Goal: Information Seeking & Learning: Learn about a topic

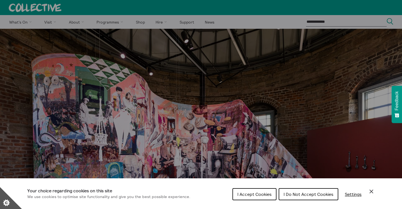
click at [259, 191] on button "I Accept Cookies" at bounding box center [255, 194] width 44 height 12
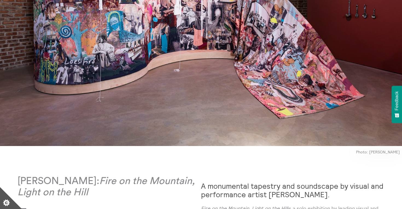
scroll to position [301, 0]
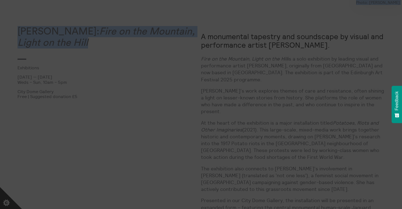
drag, startPoint x: 200, startPoint y: 58, endPoint x: 296, endPoint y: 57, distance: 95.3
click at [296, 57] on body "**********" at bounding box center [201, 204] width 402 height 1011
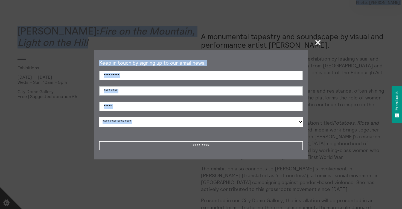
click at [316, 43] on span "+" at bounding box center [318, 42] width 16 height 16
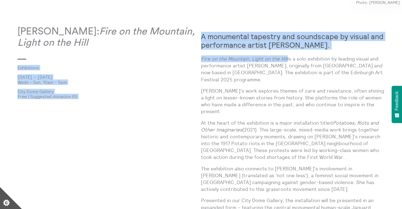
drag, startPoint x: 288, startPoint y: 58, endPoint x: 200, endPoint y: 60, distance: 87.6
click at [236, 64] on p "Fire on the Mountain, Light on the Hill is a solo exhibition by leading visual …" at bounding box center [293, 69] width 184 height 28
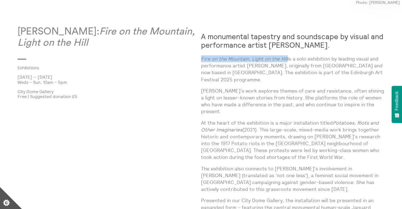
drag, startPoint x: 288, startPoint y: 59, endPoint x: 201, endPoint y: 59, distance: 86.2
click at [201, 59] on p "Fire on the Mountain, Light on the Hill is a solo exhibition by leading visual …" at bounding box center [293, 69] width 184 height 28
copy em "Fire on the Mountain, Light on the Hill"
